Goal: Task Accomplishment & Management: Use online tool/utility

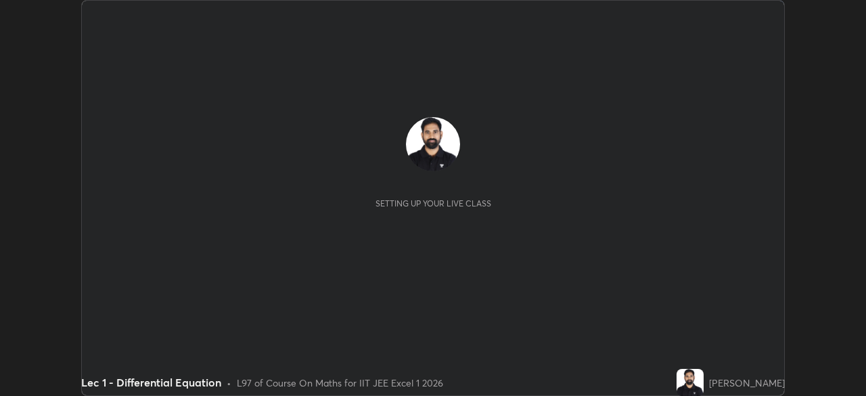
scroll to position [396, 866]
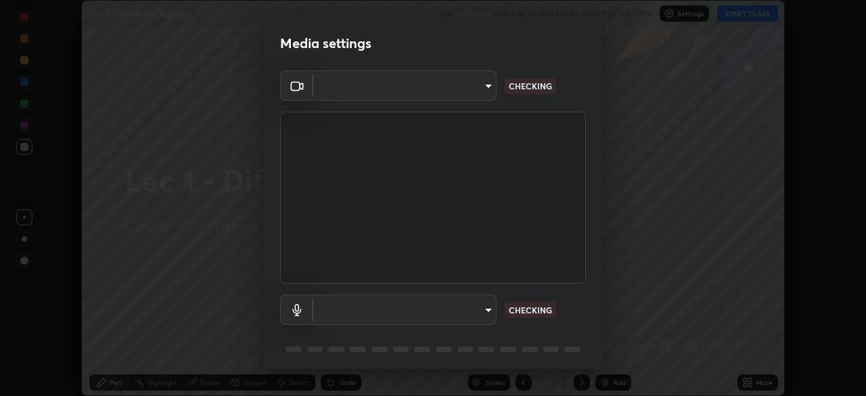
type input "b39c39fa3676aa5d69aadaccdd66f10891f302373f2f417769bad696ffd91bb2"
type input "default"
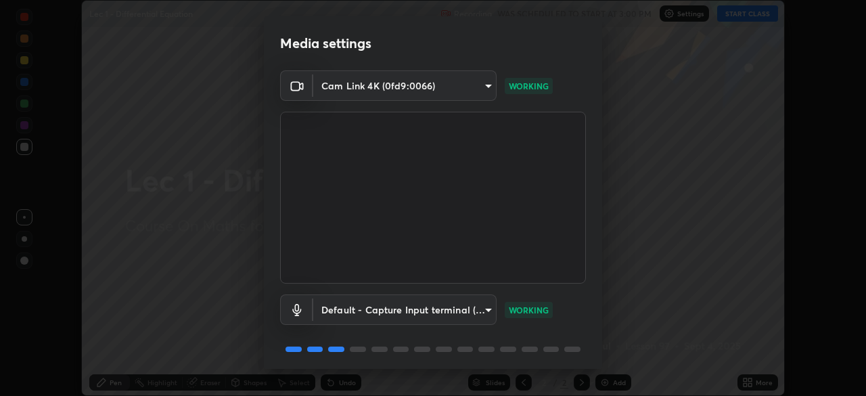
scroll to position [48, 0]
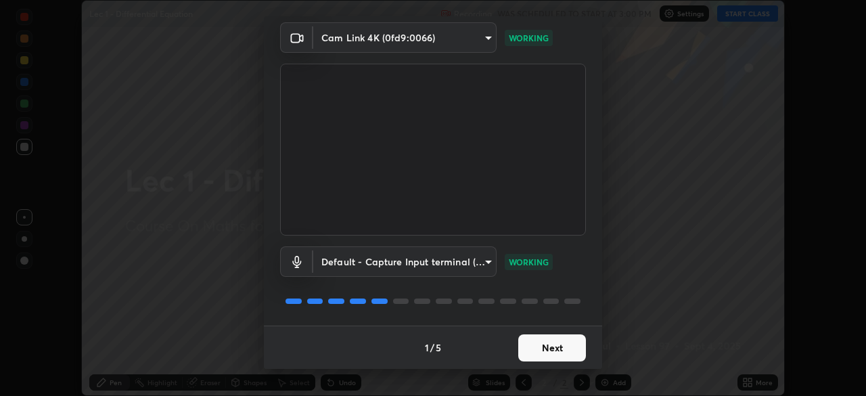
click at [564, 348] on button "Next" at bounding box center [552, 347] width 68 height 27
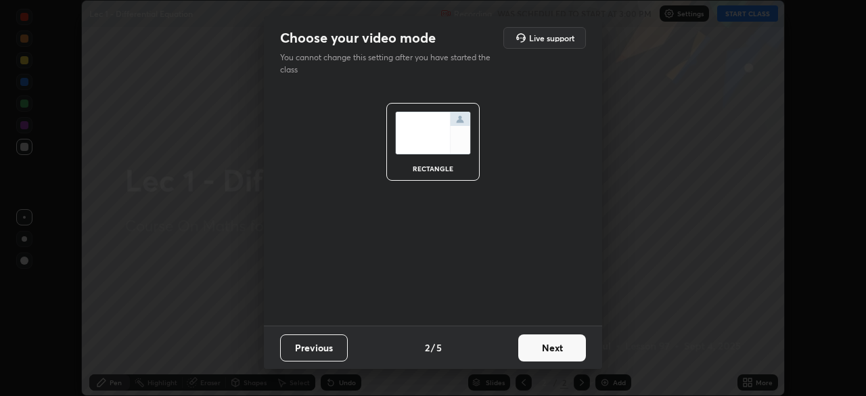
scroll to position [0, 0]
click at [562, 347] on button "Next" at bounding box center [552, 347] width 68 height 27
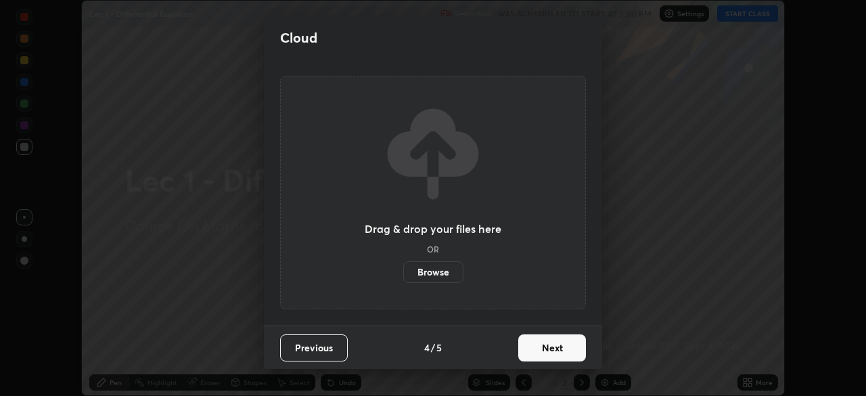
click at [561, 351] on button "Next" at bounding box center [552, 347] width 68 height 27
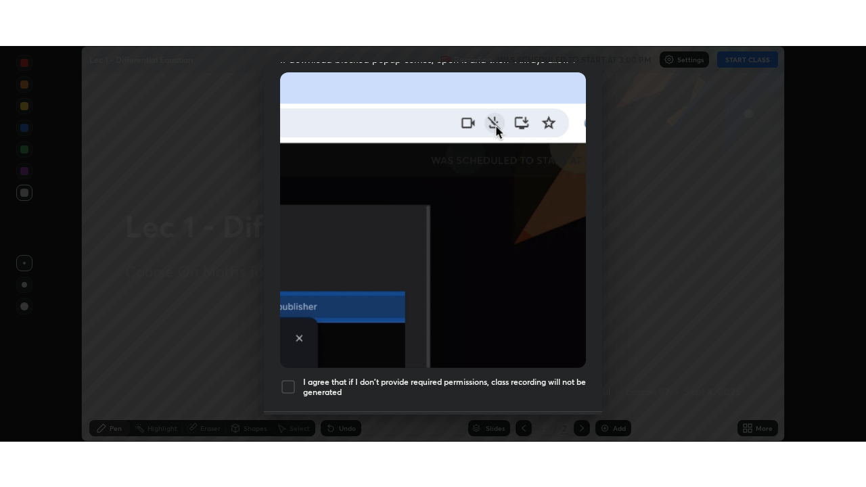
scroll to position [324, 0]
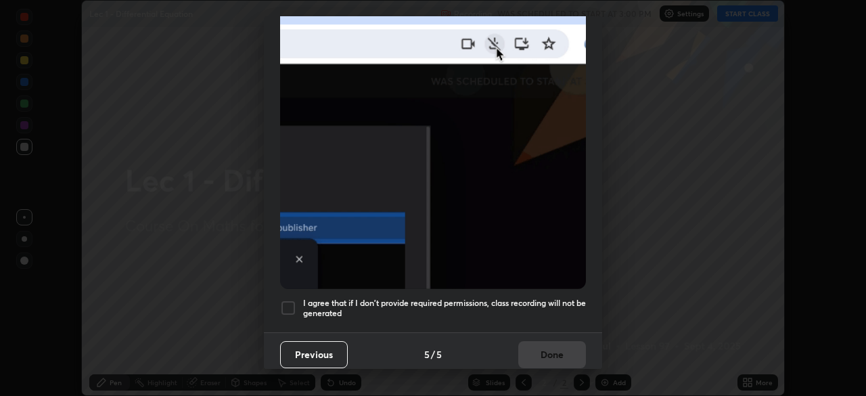
click at [560, 298] on h5 "I agree that if I don't provide required permissions, class recording will not …" at bounding box center [444, 308] width 283 height 21
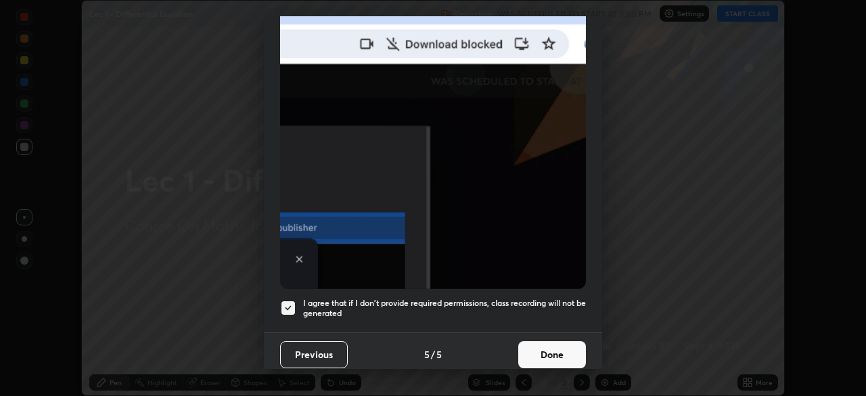
click at [562, 346] on button "Done" at bounding box center [552, 354] width 68 height 27
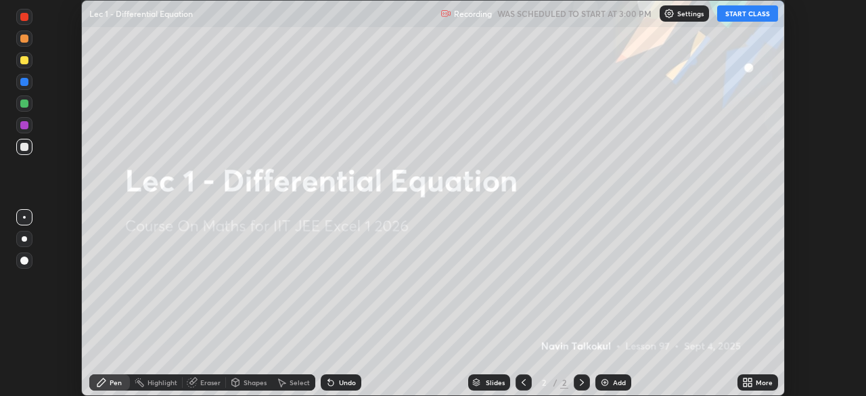
click at [764, 13] on button "START CLASS" at bounding box center [747, 13] width 61 height 16
click at [757, 380] on div "More" at bounding box center [764, 382] width 17 height 7
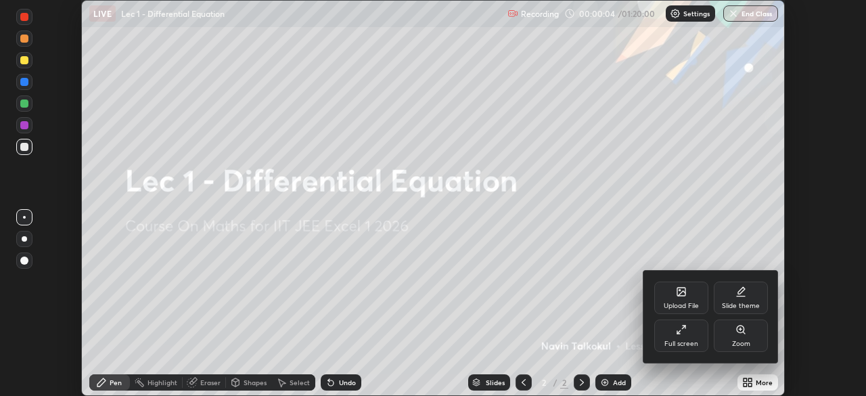
click at [749, 383] on div at bounding box center [433, 198] width 866 height 396
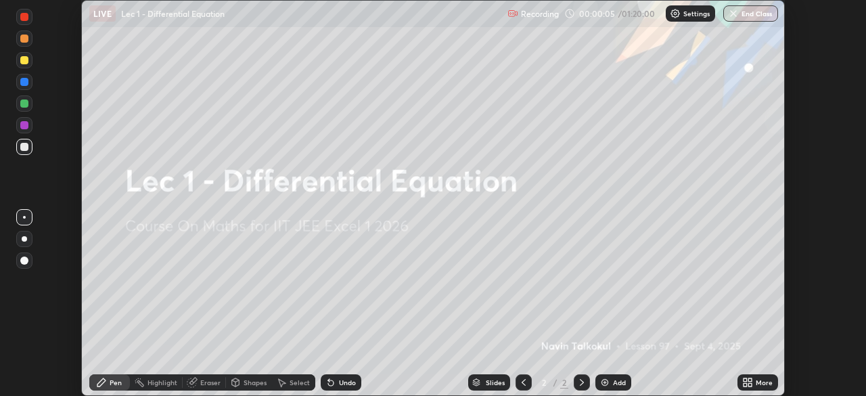
click at [750, 384] on icon at bounding box center [749, 384] width 3 height 3
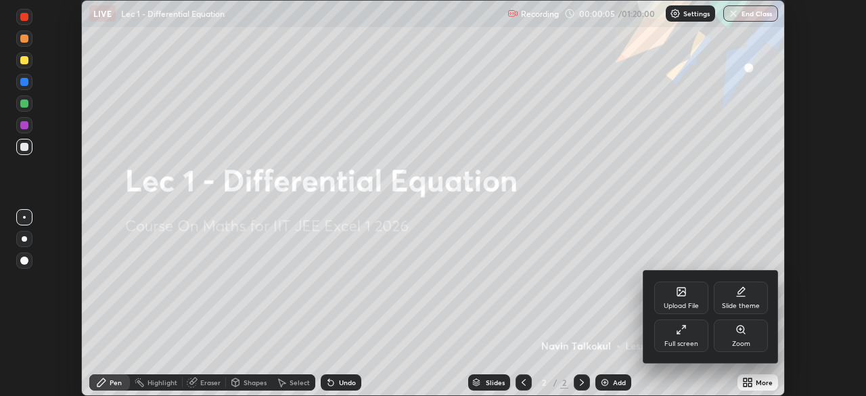
click at [685, 332] on icon at bounding box center [681, 329] width 11 height 11
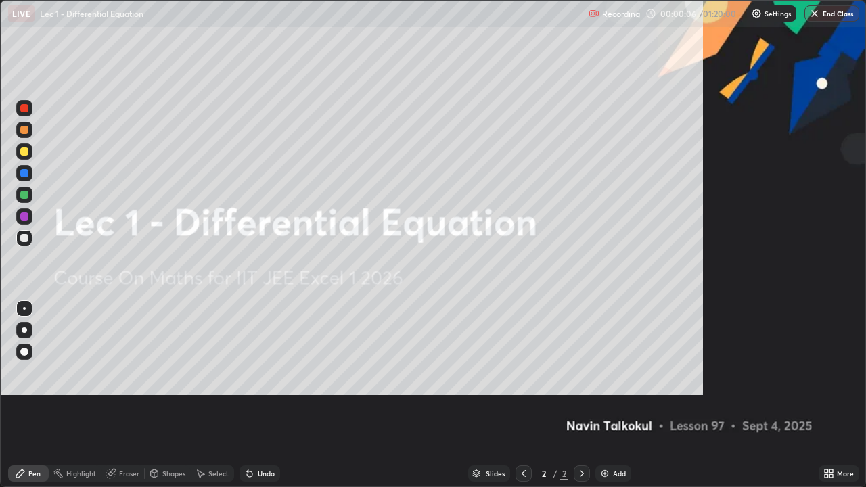
scroll to position [487, 866]
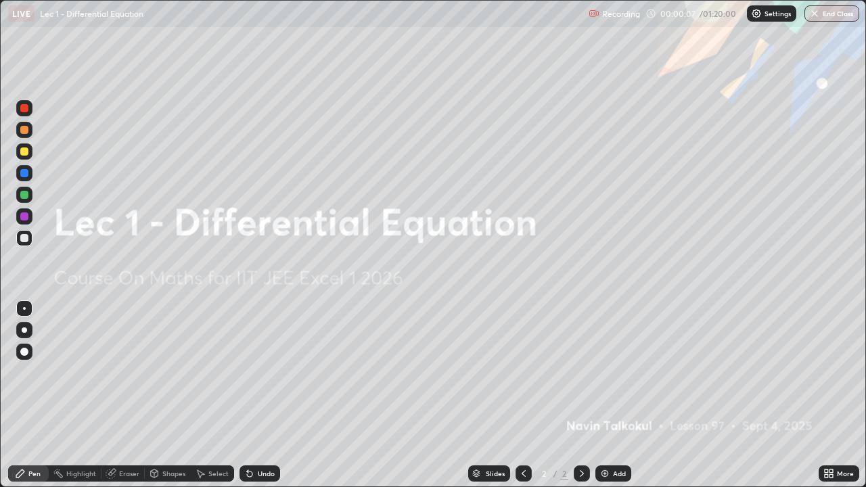
click at [622, 395] on div "Add" at bounding box center [619, 473] width 13 height 7
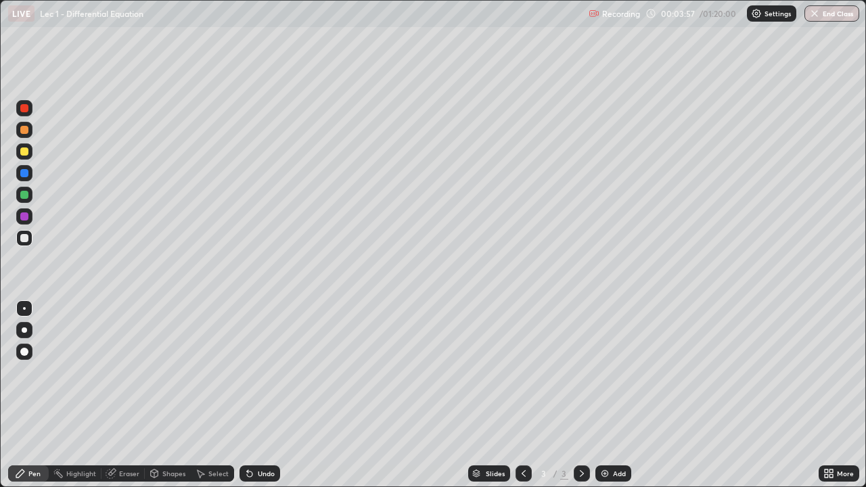
click at [610, 395] on div "Add" at bounding box center [614, 474] width 36 height 16
click at [522, 395] on icon at bounding box center [523, 473] width 11 height 11
click at [579, 395] on icon at bounding box center [582, 473] width 11 height 11
click at [266, 395] on div "Undo" at bounding box center [266, 473] width 17 height 7
click at [221, 395] on div "Select" at bounding box center [218, 473] width 20 height 7
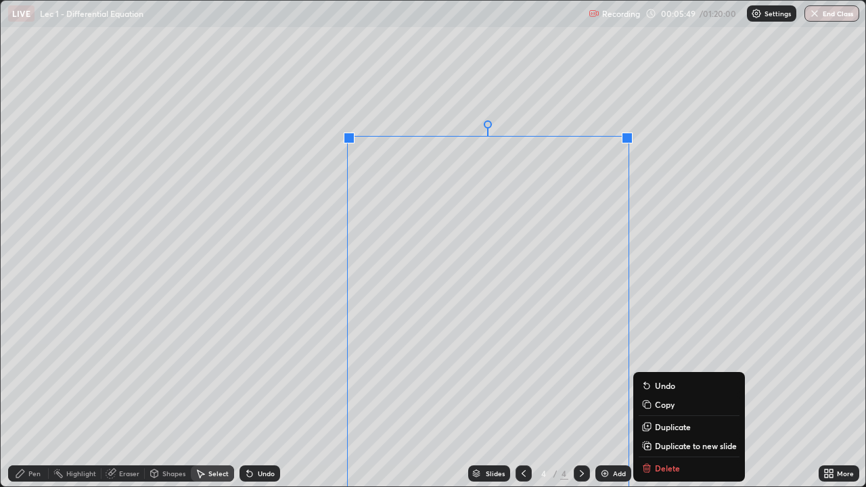
click at [658, 334] on div "0 ° Undo Copy Duplicate Duplicate to new slide Delete" at bounding box center [433, 244] width 865 height 486
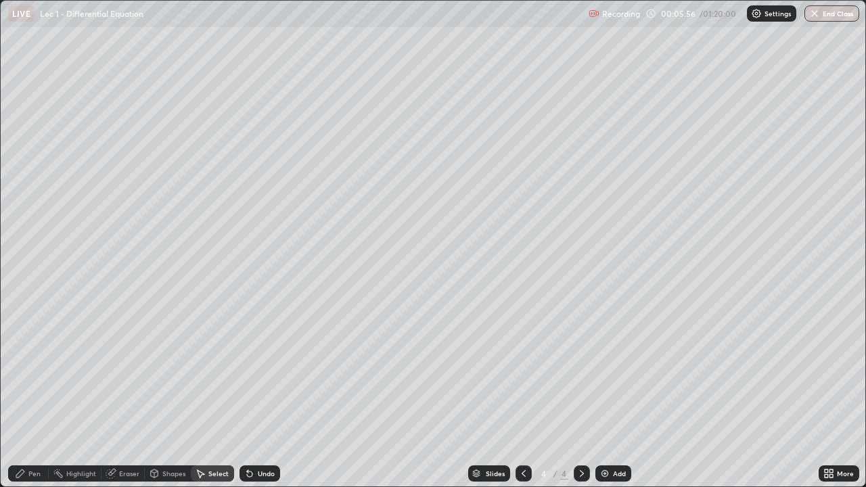
click at [384, 252] on div "0 ° Undo Copy Duplicate Duplicate to new slide Delete" at bounding box center [433, 244] width 865 height 486
click at [32, 395] on div "Pen" at bounding box center [34, 473] width 12 height 7
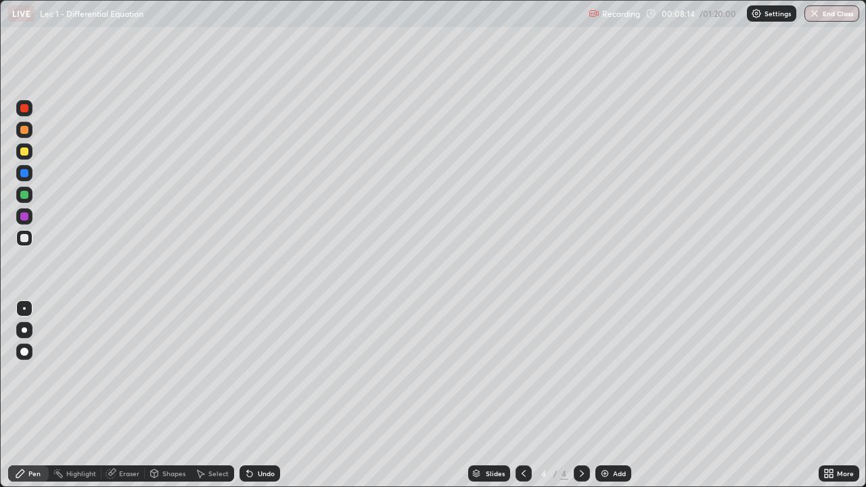
click at [520, 395] on icon at bounding box center [523, 473] width 11 height 11
click at [581, 395] on icon at bounding box center [582, 473] width 11 height 11
click at [262, 395] on div "Undo" at bounding box center [266, 473] width 17 height 7
click at [259, 395] on div "Undo" at bounding box center [260, 474] width 41 height 16
click at [260, 395] on div "Undo" at bounding box center [266, 473] width 17 height 7
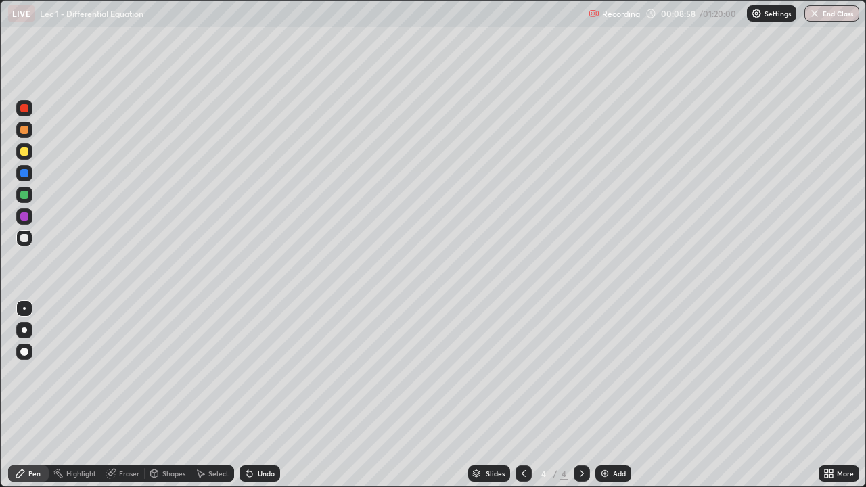
click at [264, 395] on div "Undo" at bounding box center [266, 473] width 17 height 7
click at [263, 395] on div "Undo" at bounding box center [266, 473] width 17 height 7
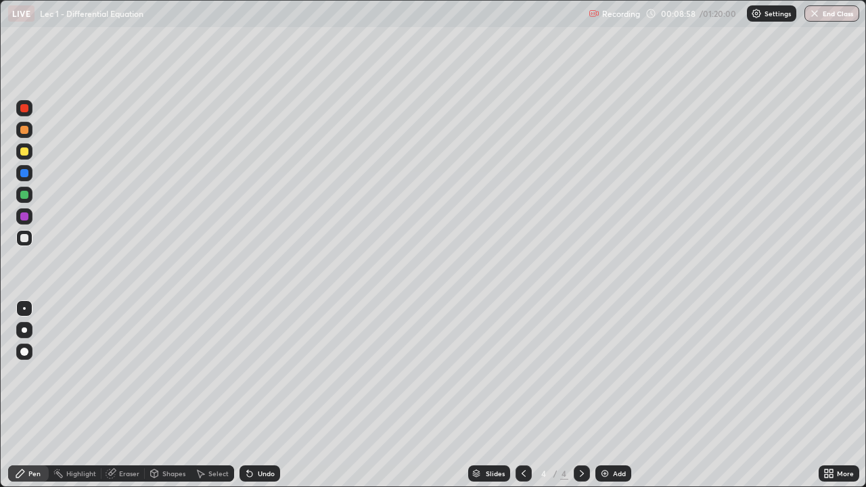
click at [262, 395] on div "Undo" at bounding box center [266, 473] width 17 height 7
click at [263, 395] on div "Undo" at bounding box center [266, 473] width 17 height 7
click at [262, 395] on div "Undo" at bounding box center [266, 473] width 17 height 7
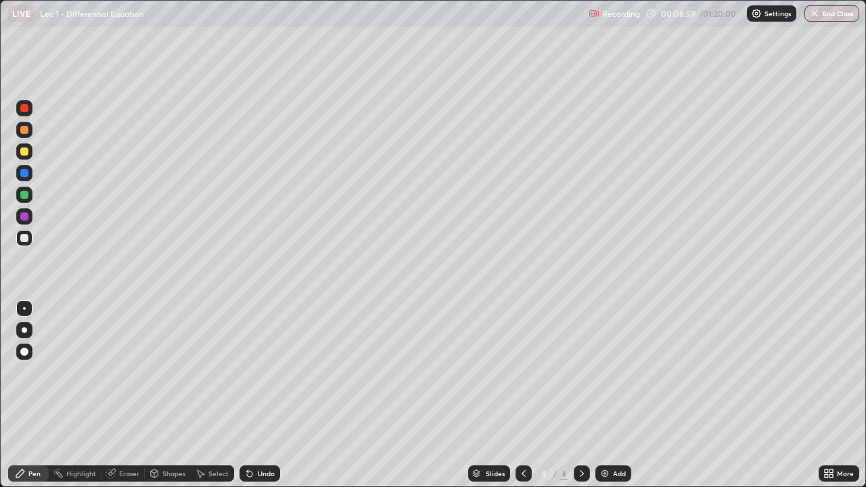
click at [261, 395] on div "Undo" at bounding box center [266, 473] width 17 height 7
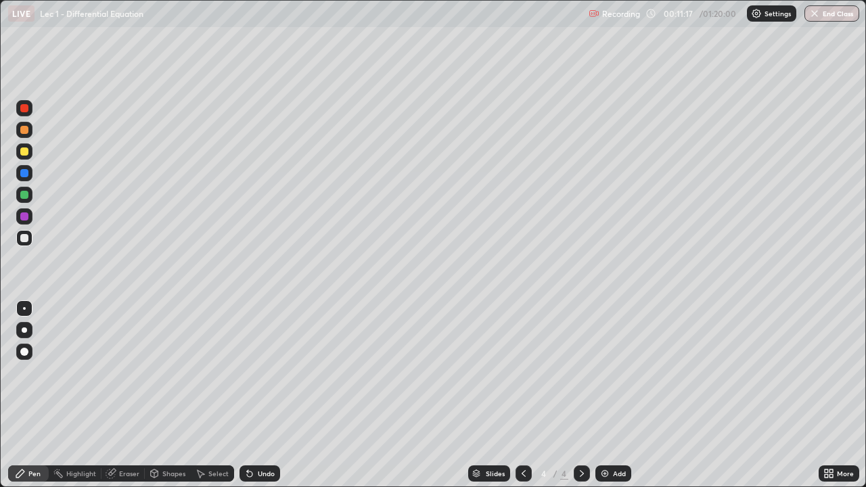
click at [617, 395] on div "Add" at bounding box center [619, 473] width 13 height 7
click at [267, 395] on div "Undo" at bounding box center [266, 473] width 17 height 7
click at [258, 395] on div "Undo" at bounding box center [266, 473] width 17 height 7
click at [24, 215] on div at bounding box center [24, 217] width 8 height 8
click at [29, 152] on div at bounding box center [24, 151] width 16 height 16
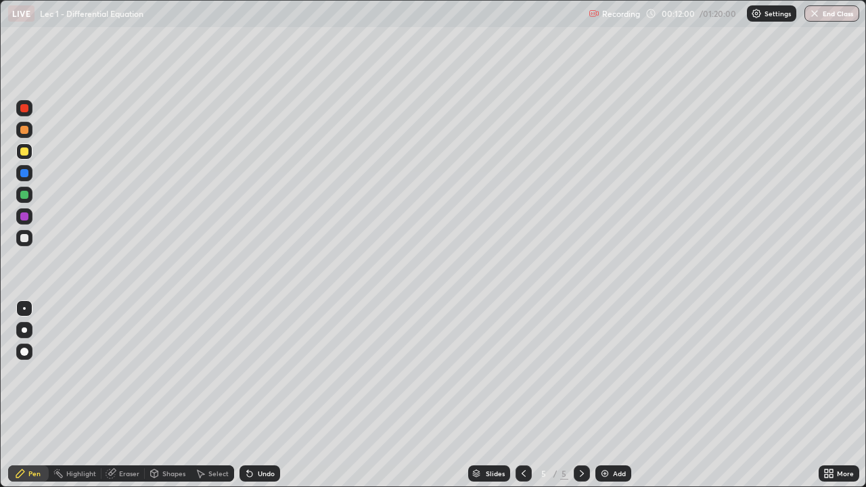
click at [24, 108] on div at bounding box center [24, 108] width 8 height 8
click at [522, 395] on icon at bounding box center [523, 473] width 11 height 11
click at [577, 395] on icon at bounding box center [582, 473] width 11 height 11
click at [521, 395] on icon at bounding box center [523, 473] width 11 height 11
click at [577, 395] on icon at bounding box center [582, 473] width 11 height 11
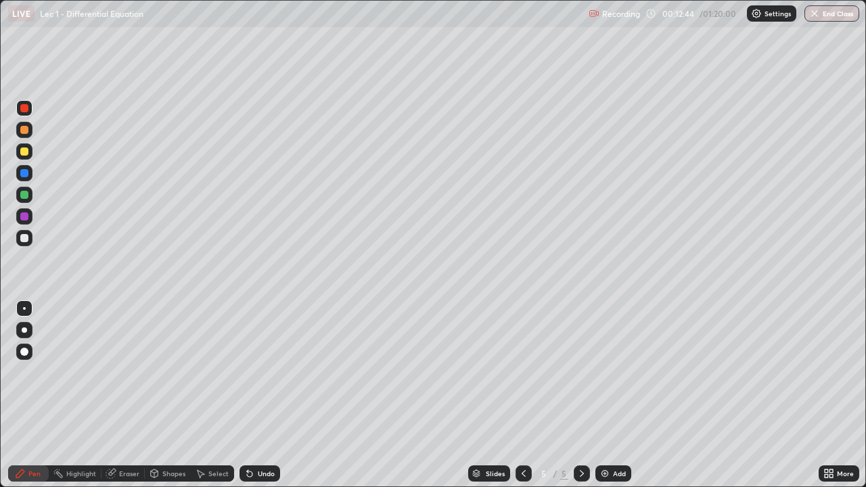
click at [24, 236] on div at bounding box center [24, 238] width 8 height 8
click at [521, 395] on icon at bounding box center [523, 473] width 11 height 11
click at [581, 395] on icon at bounding box center [582, 473] width 11 height 11
click at [581, 395] on icon at bounding box center [582, 473] width 4 height 7
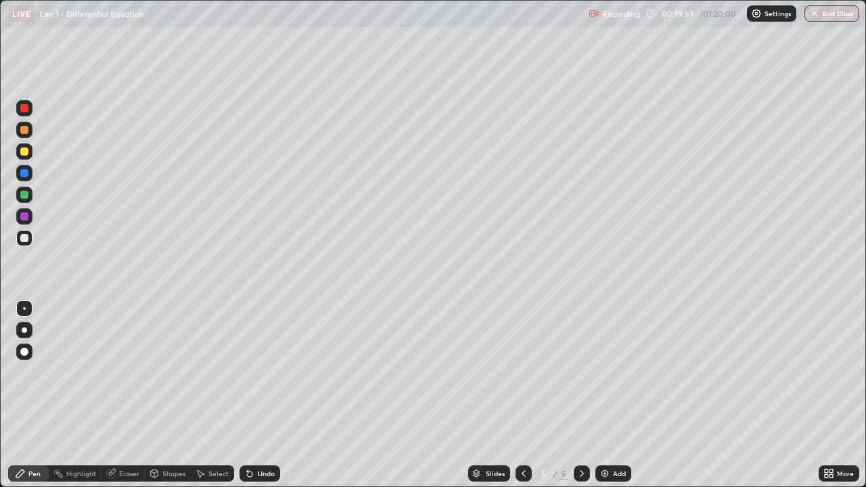
click at [265, 395] on div "Undo" at bounding box center [266, 473] width 17 height 7
click at [267, 395] on div "Undo" at bounding box center [266, 473] width 17 height 7
click at [516, 395] on div at bounding box center [524, 474] width 16 height 16
click at [519, 395] on icon at bounding box center [523, 473] width 11 height 11
click at [582, 395] on icon at bounding box center [582, 473] width 11 height 11
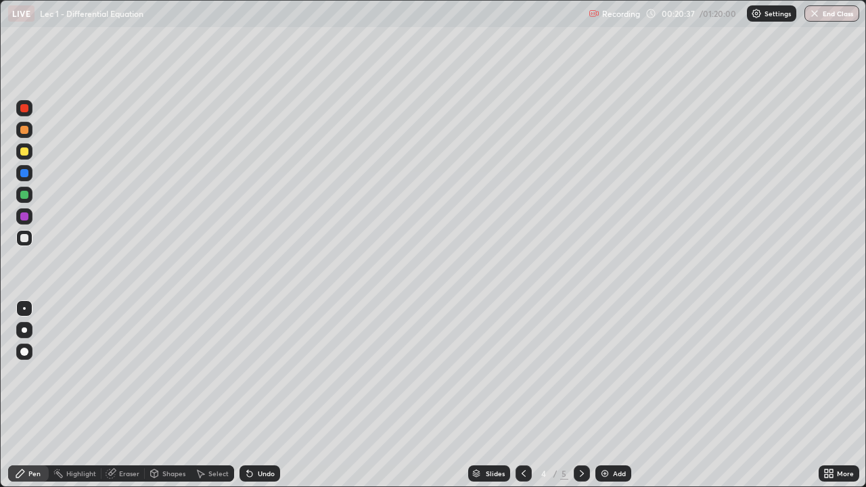
click at [580, 395] on icon at bounding box center [582, 473] width 4 height 7
click at [124, 395] on div "Eraser" at bounding box center [129, 473] width 20 height 7
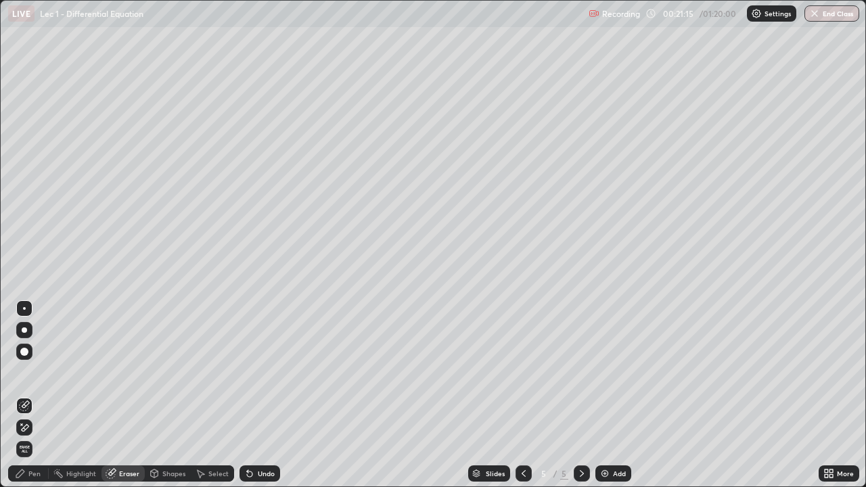
click at [34, 395] on div "Pen" at bounding box center [34, 473] width 12 height 7
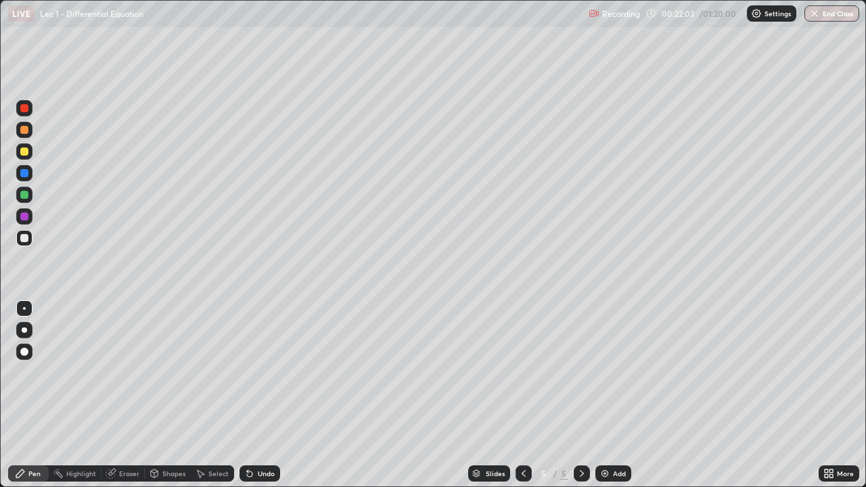
click at [522, 395] on icon at bounding box center [523, 473] width 11 height 11
click at [580, 395] on icon at bounding box center [582, 473] width 4 height 7
click at [122, 395] on div "Eraser" at bounding box center [129, 473] width 20 height 7
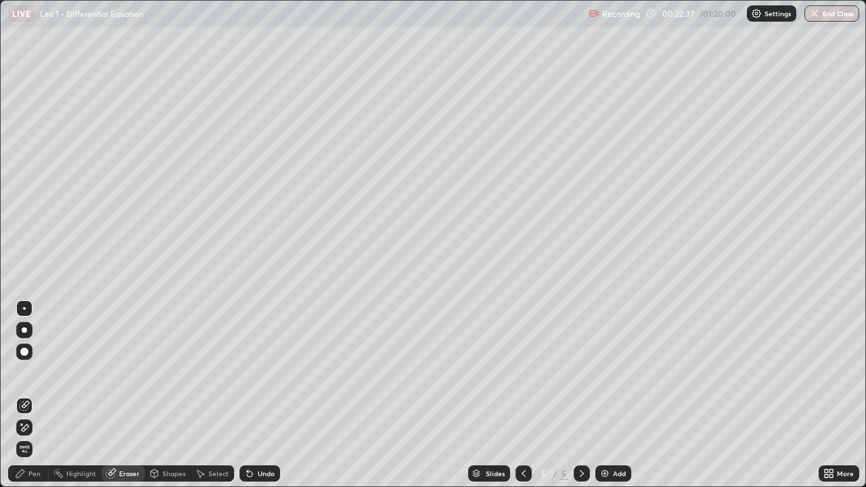
click at [37, 395] on div "Pen" at bounding box center [34, 473] width 12 height 7
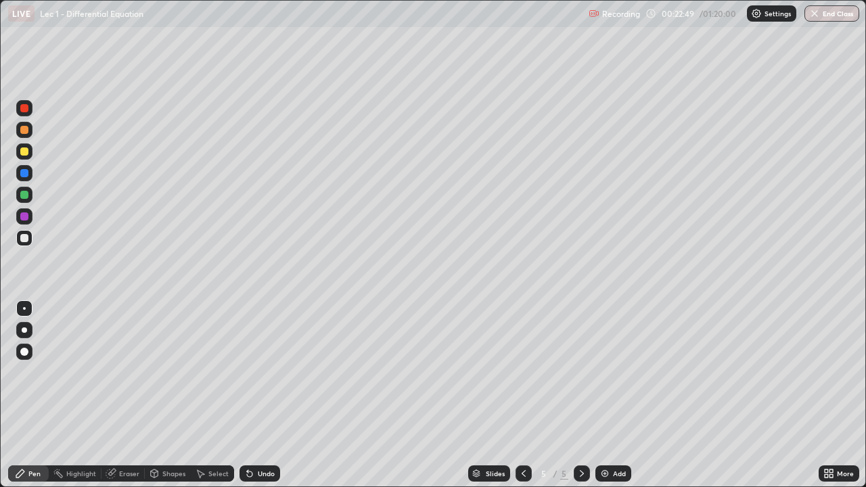
click at [271, 395] on div "Undo" at bounding box center [266, 473] width 17 height 7
click at [522, 395] on icon at bounding box center [523, 473] width 11 height 11
click at [523, 395] on icon at bounding box center [523, 473] width 11 height 11
click at [581, 395] on icon at bounding box center [582, 473] width 11 height 11
click at [579, 395] on icon at bounding box center [582, 473] width 11 height 11
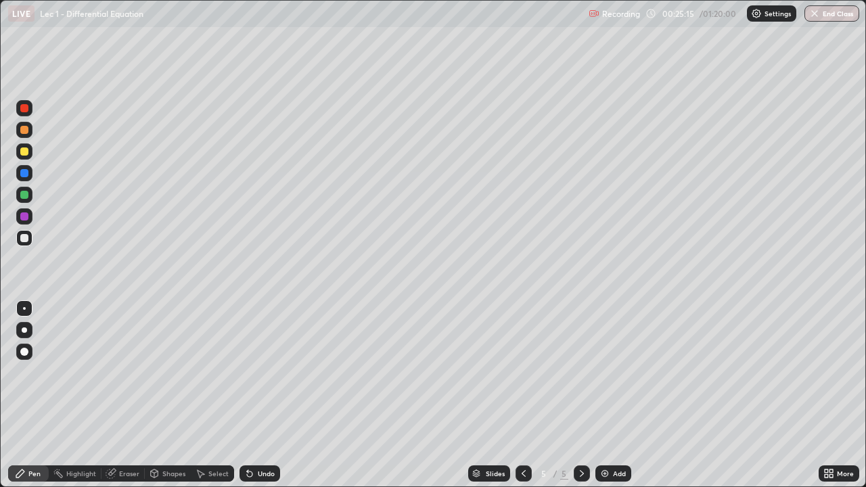
click at [618, 395] on div "Add" at bounding box center [619, 473] width 13 height 7
click at [128, 395] on div "Eraser" at bounding box center [129, 473] width 20 height 7
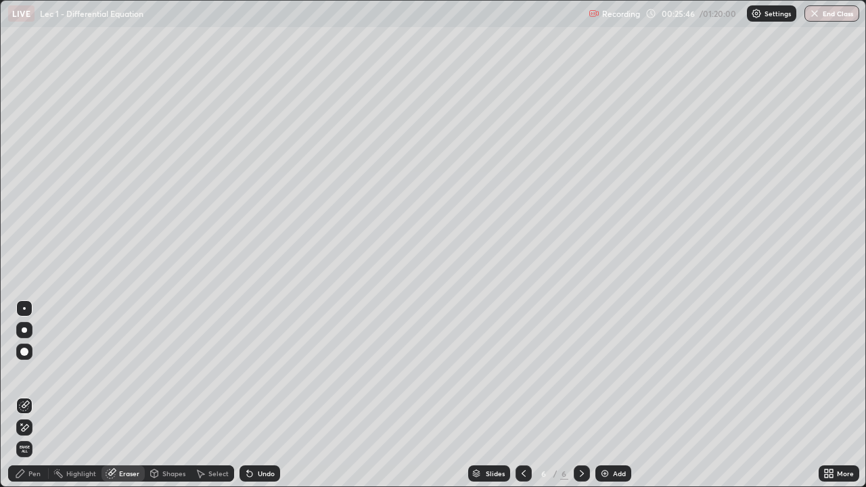
click at [28, 395] on div "Pen" at bounding box center [28, 474] width 41 height 16
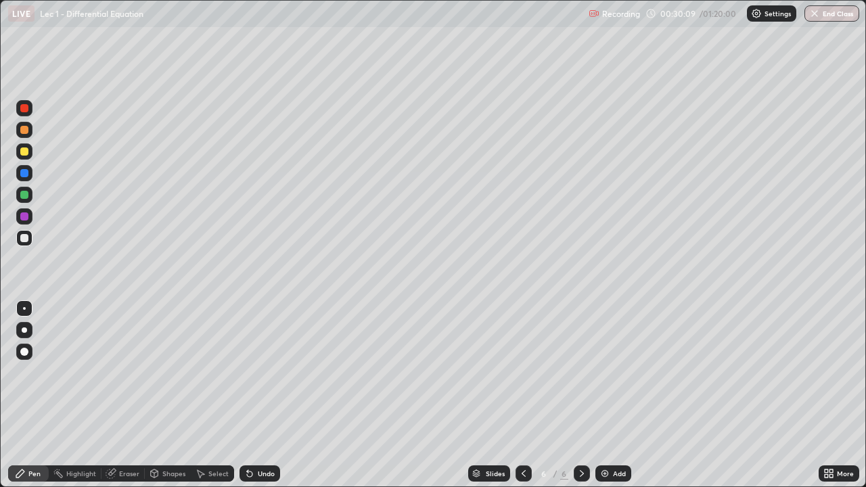
click at [617, 395] on div "Add" at bounding box center [619, 473] width 13 height 7
click at [516, 395] on div at bounding box center [524, 474] width 16 height 16
click at [520, 395] on icon at bounding box center [523, 473] width 11 height 11
click at [579, 395] on icon at bounding box center [582, 473] width 11 height 11
click at [580, 395] on icon at bounding box center [582, 473] width 4 height 7
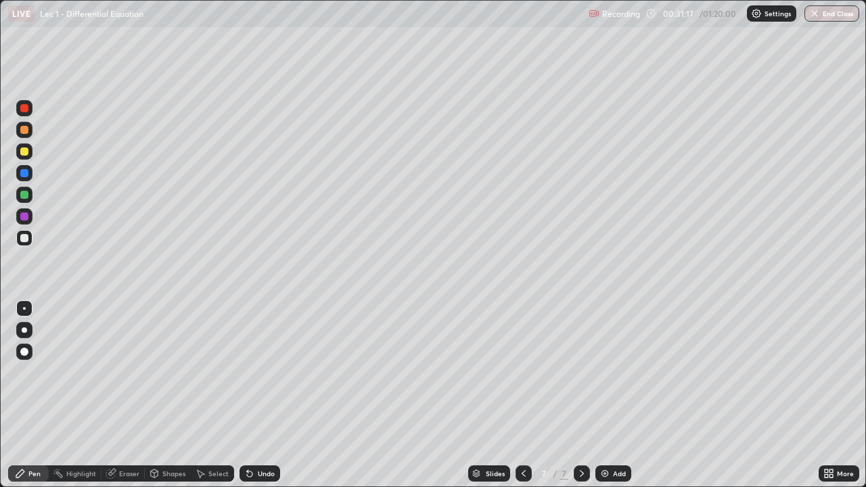
click at [522, 395] on icon at bounding box center [523, 473] width 11 height 11
click at [579, 395] on icon at bounding box center [582, 473] width 11 height 11
click at [582, 395] on icon at bounding box center [582, 473] width 11 height 11
click at [262, 395] on div "Undo" at bounding box center [260, 474] width 41 height 16
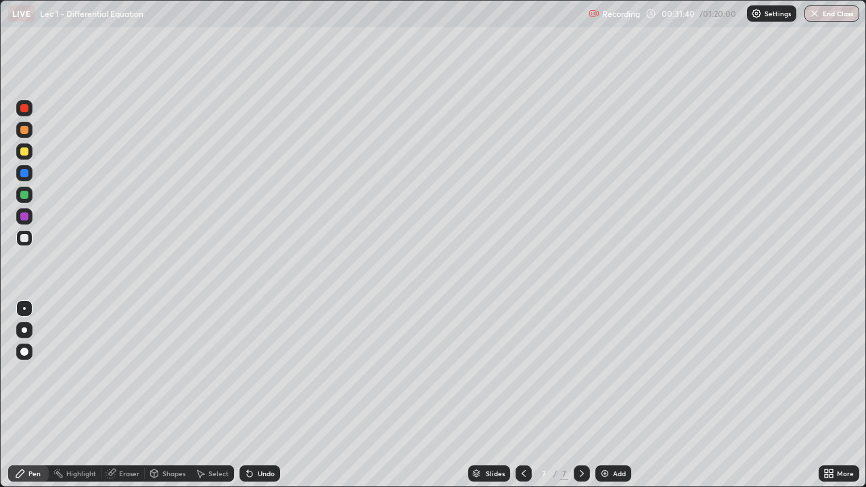
click at [260, 395] on div "Undo" at bounding box center [260, 474] width 41 height 16
click at [258, 395] on div "Undo" at bounding box center [260, 474] width 41 height 16
click at [259, 395] on div "Undo" at bounding box center [260, 474] width 41 height 16
click at [255, 395] on div "Undo" at bounding box center [260, 474] width 41 height 16
click at [254, 395] on div "Undo" at bounding box center [260, 474] width 41 height 16
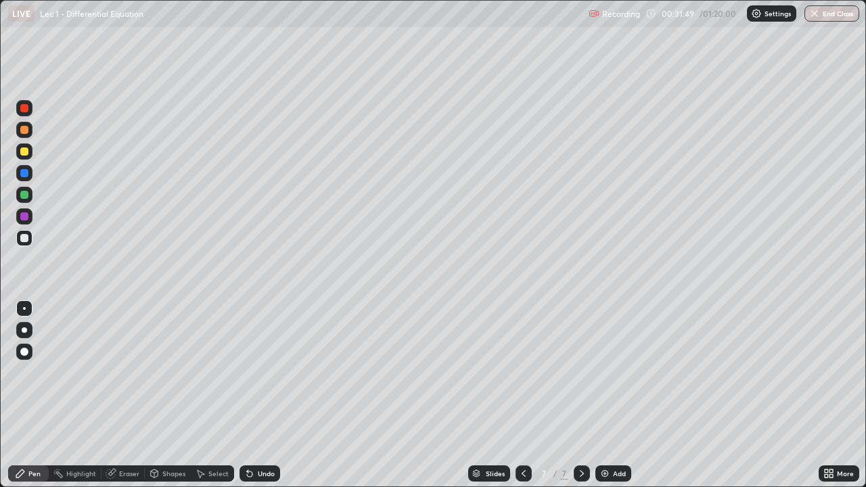
click at [253, 395] on div "Undo" at bounding box center [260, 474] width 41 height 16
click at [580, 395] on icon at bounding box center [582, 473] width 4 height 7
click at [522, 395] on icon at bounding box center [523, 473] width 11 height 11
click at [581, 395] on icon at bounding box center [582, 473] width 11 height 11
click at [574, 395] on div at bounding box center [582, 474] width 16 height 16
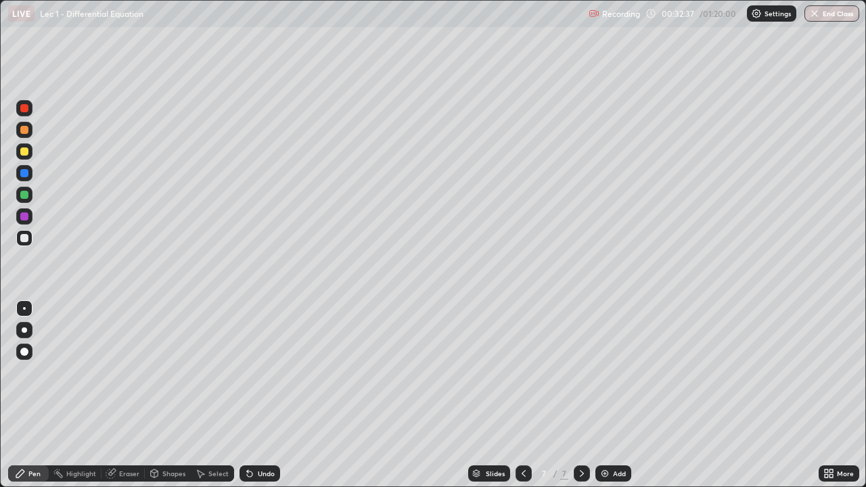
click at [522, 395] on icon at bounding box center [523, 473] width 11 height 11
click at [581, 395] on icon at bounding box center [582, 473] width 11 height 11
click at [521, 395] on icon at bounding box center [523, 473] width 11 height 11
click at [581, 395] on icon at bounding box center [582, 473] width 11 height 11
click at [518, 395] on icon at bounding box center [523, 473] width 11 height 11
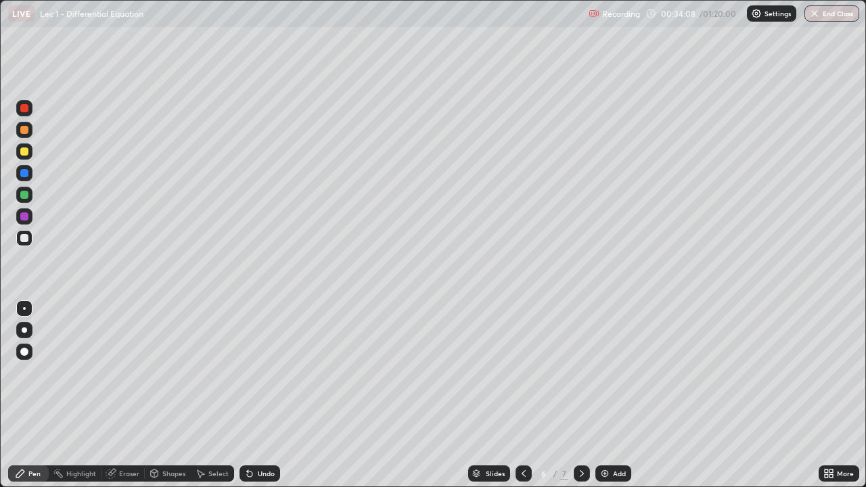
click at [522, 395] on icon at bounding box center [523, 473] width 11 height 11
click at [581, 395] on icon at bounding box center [582, 473] width 11 height 11
click at [580, 395] on icon at bounding box center [582, 473] width 4 height 7
click at [524, 395] on icon at bounding box center [523, 473] width 11 height 11
click at [577, 395] on icon at bounding box center [582, 473] width 11 height 11
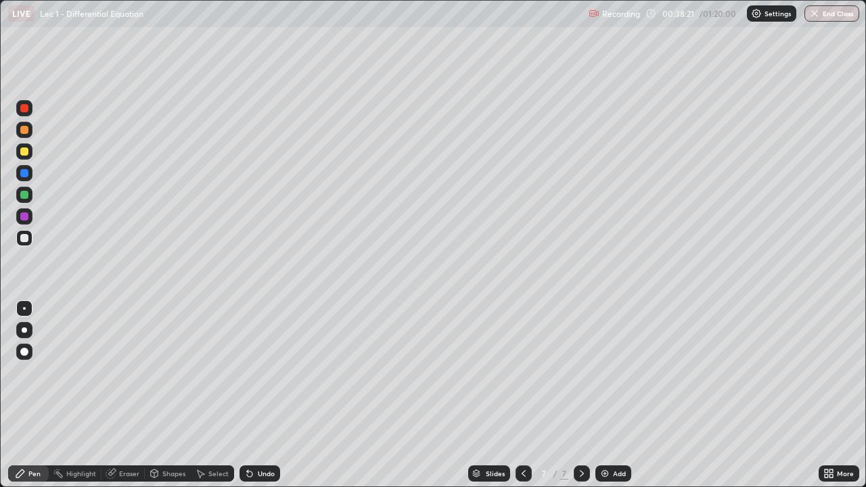
click at [133, 395] on div "Eraser" at bounding box center [129, 473] width 20 height 7
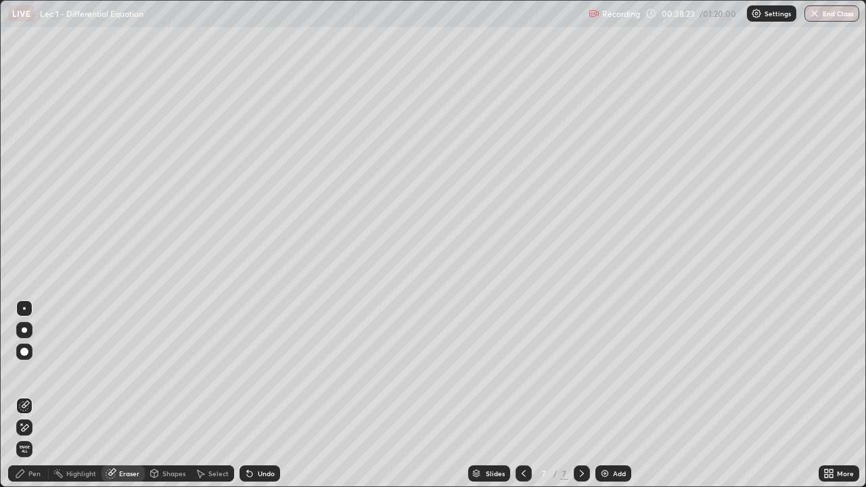
click at [213, 395] on div "Select" at bounding box center [212, 473] width 43 height 27
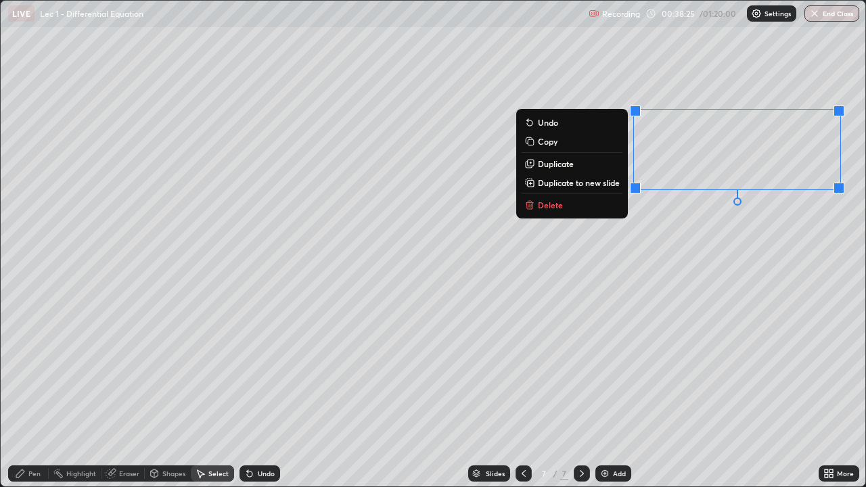
click at [598, 204] on button "Delete" at bounding box center [572, 205] width 101 height 16
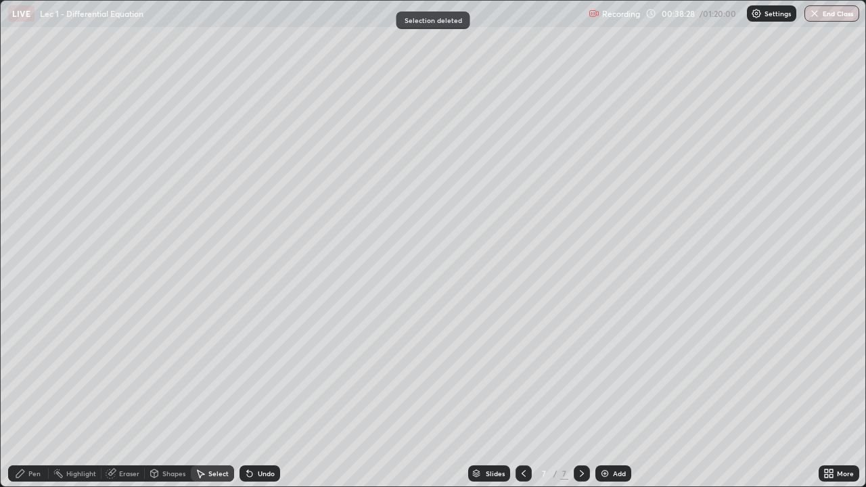
click at [31, 395] on div "Pen" at bounding box center [28, 474] width 41 height 16
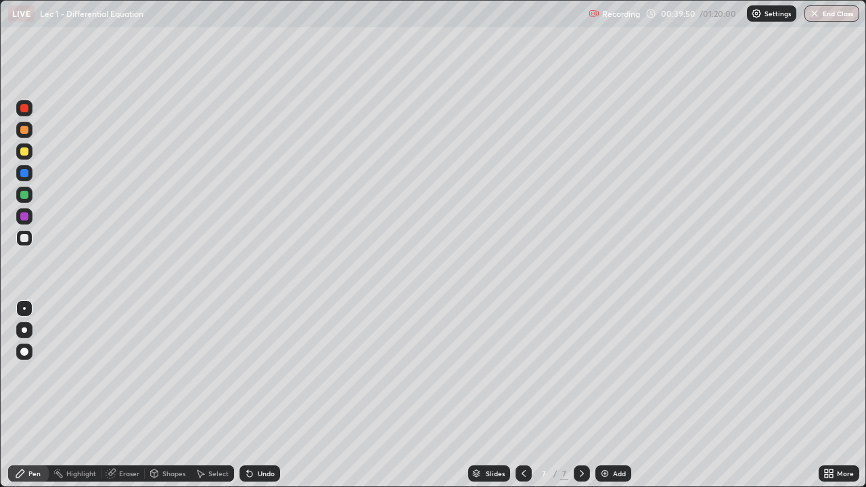
click at [617, 395] on div "Add" at bounding box center [619, 473] width 13 height 7
click at [127, 395] on div "Eraser" at bounding box center [129, 473] width 20 height 7
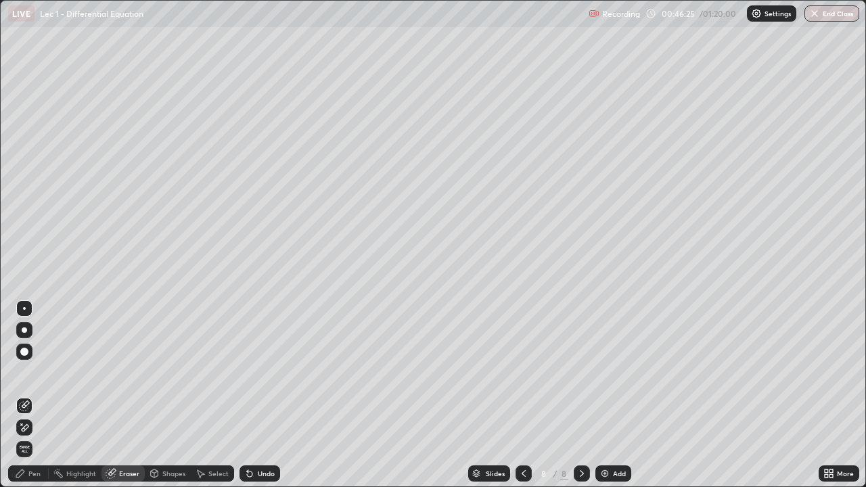
click at [47, 395] on div "Pen" at bounding box center [28, 474] width 41 height 16
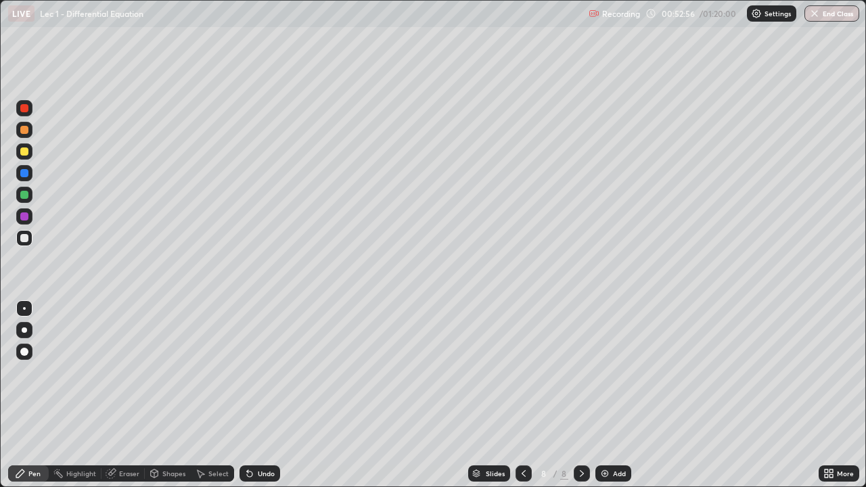
click at [126, 395] on div "Eraser" at bounding box center [123, 474] width 43 height 16
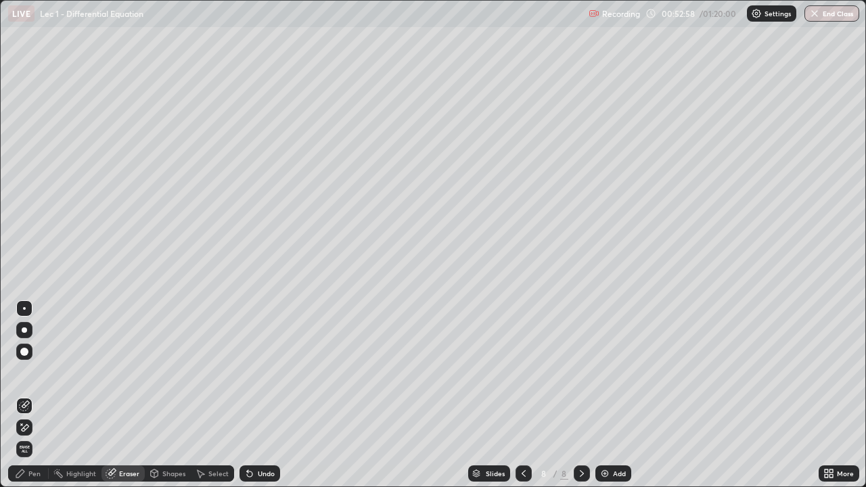
click at [37, 395] on div "Pen" at bounding box center [34, 473] width 12 height 7
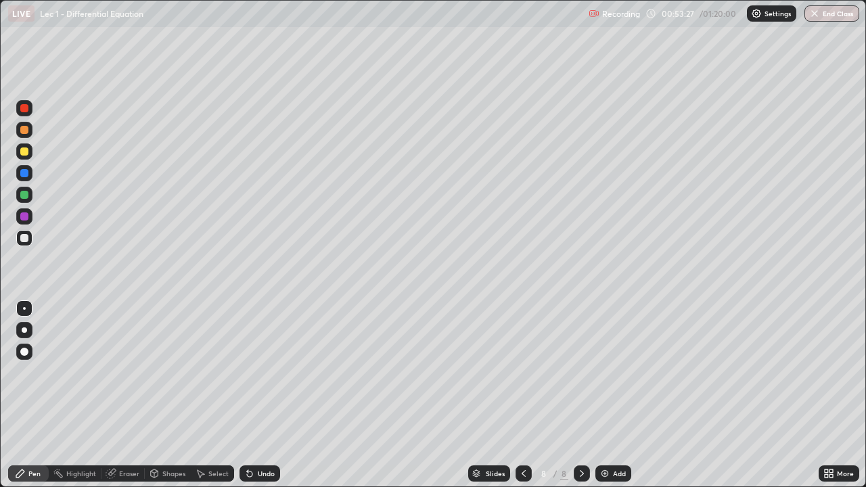
click at [609, 395] on div "Add" at bounding box center [614, 474] width 36 height 16
click at [522, 395] on icon at bounding box center [523, 473] width 11 height 11
click at [581, 395] on icon at bounding box center [582, 473] width 11 height 11
click at [614, 395] on div "Add" at bounding box center [619, 473] width 13 height 7
click at [265, 395] on div "Undo" at bounding box center [266, 473] width 17 height 7
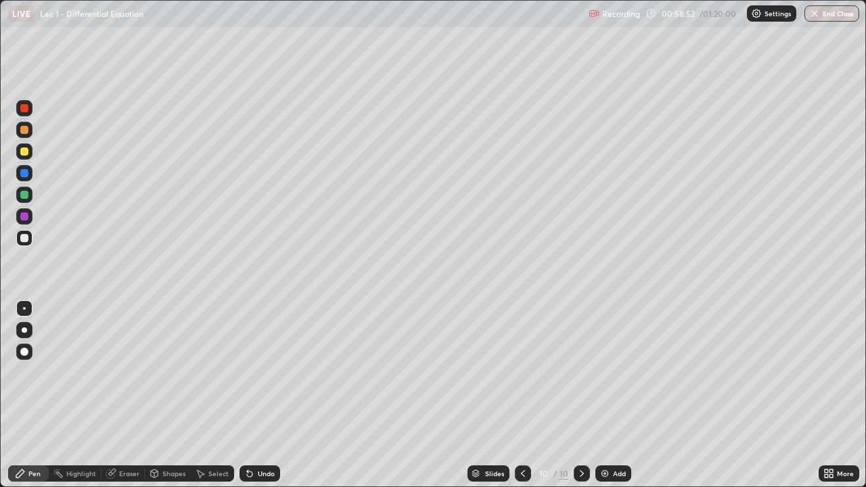
click at [265, 395] on div "Undo" at bounding box center [266, 473] width 17 height 7
click at [258, 395] on div "Undo" at bounding box center [266, 473] width 17 height 7
click at [522, 395] on div at bounding box center [523, 474] width 16 height 16
click at [581, 395] on icon at bounding box center [582, 473] width 11 height 11
click at [554, 395] on div "10 / 10" at bounding box center [552, 473] width 75 height 27
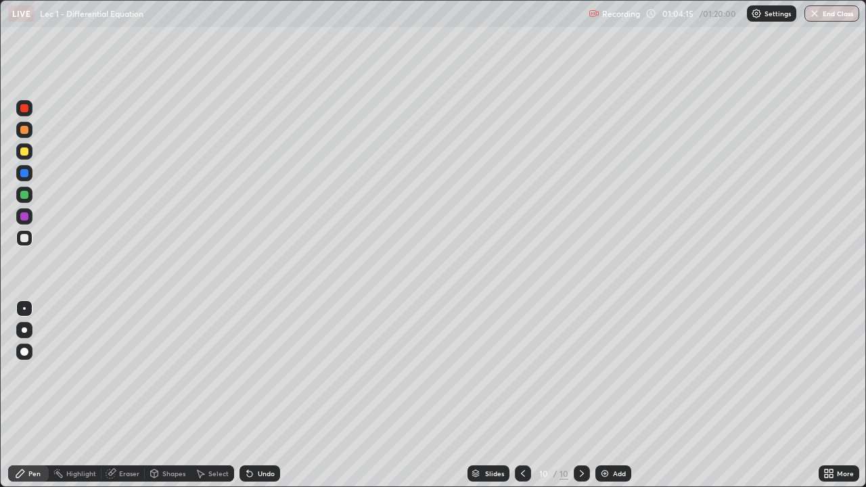
click at [619, 395] on div "Add" at bounding box center [619, 473] width 13 height 7
click at [259, 395] on div "Undo" at bounding box center [266, 473] width 17 height 7
click at [258, 395] on div "Undo" at bounding box center [266, 473] width 17 height 7
click at [832, 18] on button "End Class" at bounding box center [832, 13] width 55 height 16
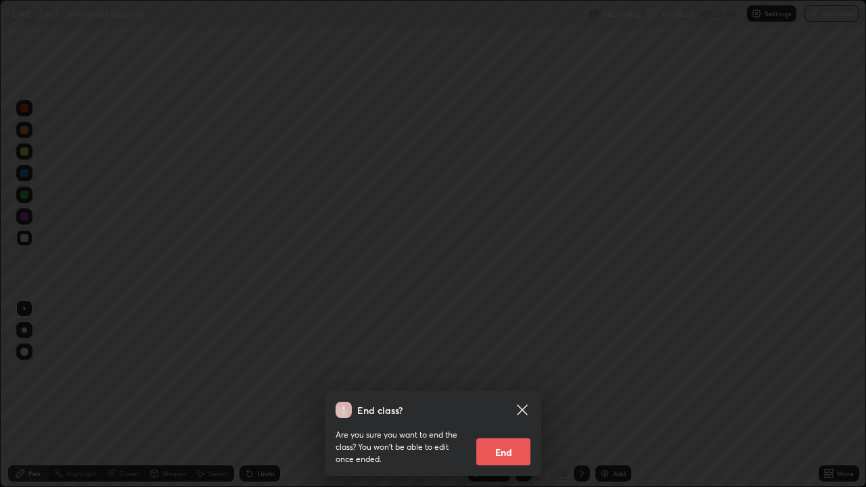
click at [500, 395] on button "End" at bounding box center [503, 452] width 54 height 27
